Goal: Task Accomplishment & Management: Use online tool/utility

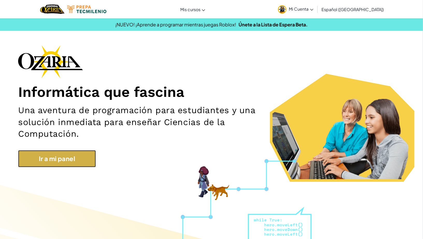
click at [79, 159] on link "Ir a mi panel" at bounding box center [57, 158] width 78 height 17
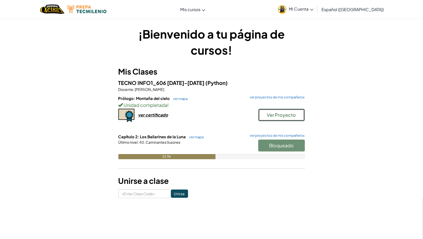
click at [278, 118] on button "Ver Proyecto" at bounding box center [281, 115] width 47 height 12
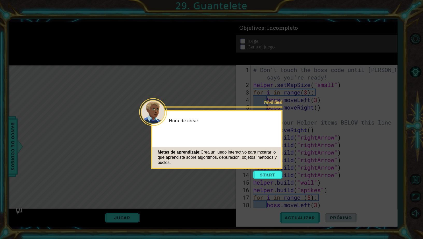
scroll to position [38, 0]
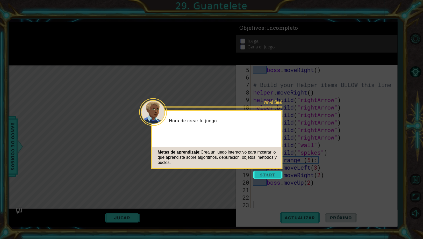
click at [270, 173] on button "Start" at bounding box center [268, 175] width 30 height 8
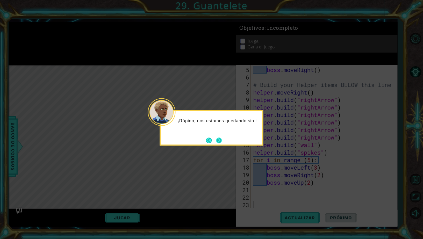
click at [222, 141] on button "Next" at bounding box center [219, 141] width 6 height 6
click at [222, 141] on button "Next" at bounding box center [219, 140] width 6 height 6
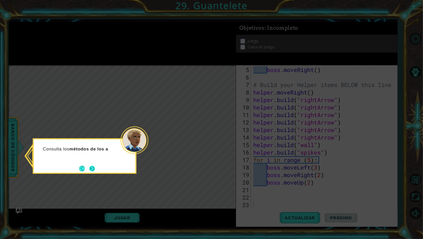
click at [90, 172] on button "Next" at bounding box center [92, 169] width 9 height 9
